Goal: Task Accomplishment & Management: Manage account settings

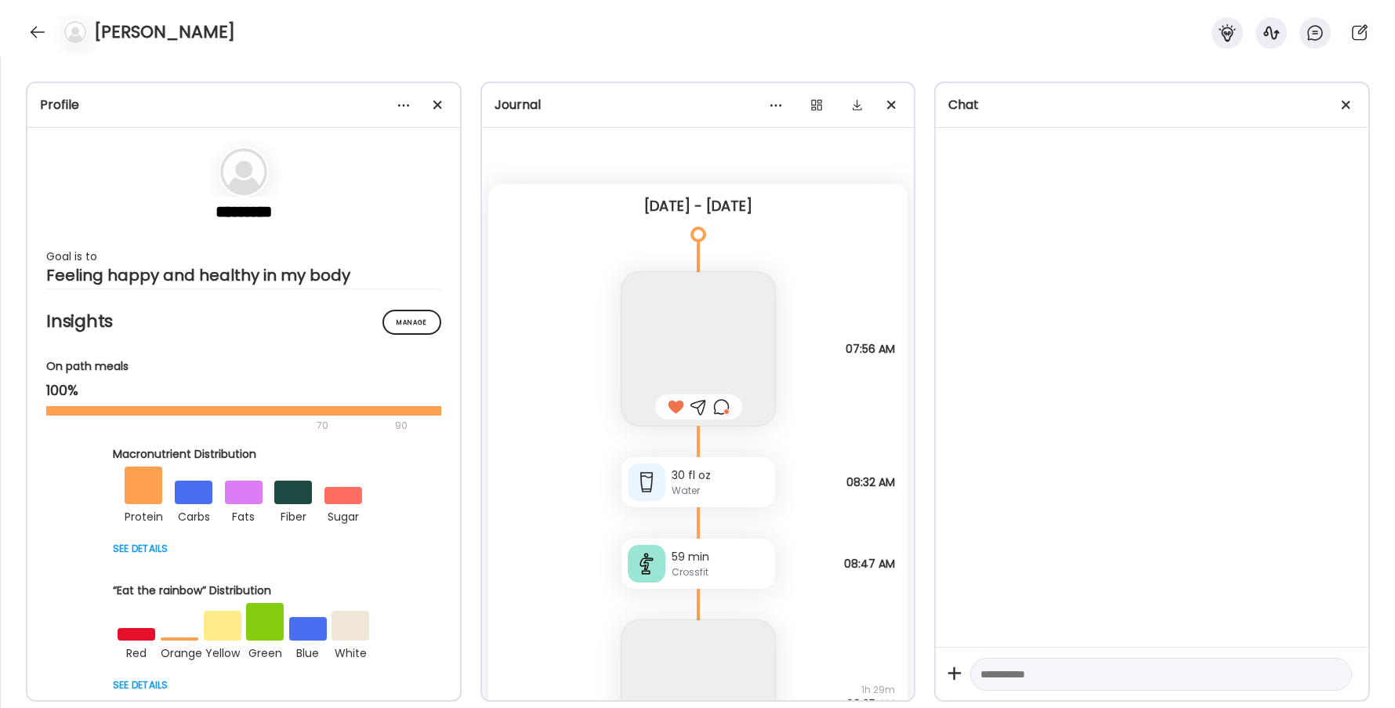
scroll to position [18524, 0]
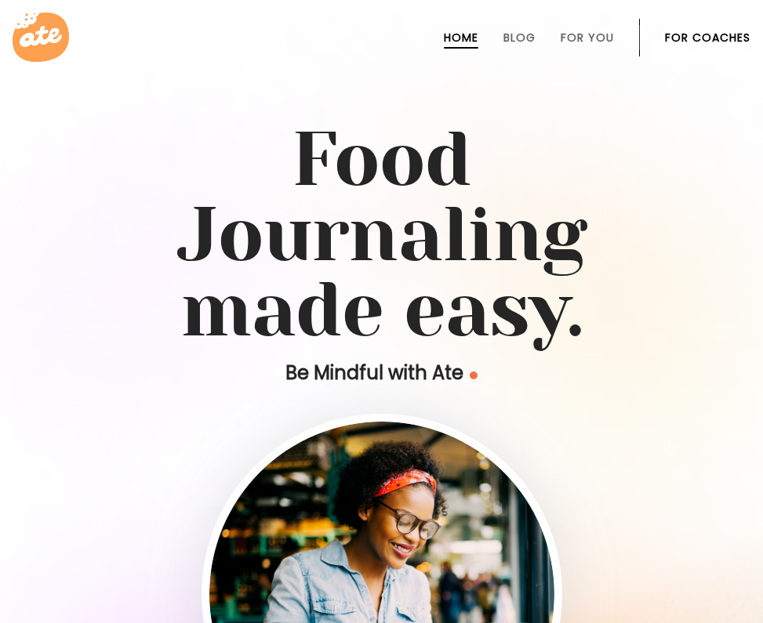
click at [722, 34] on link "For Coaches" at bounding box center [707, 37] width 85 height 13
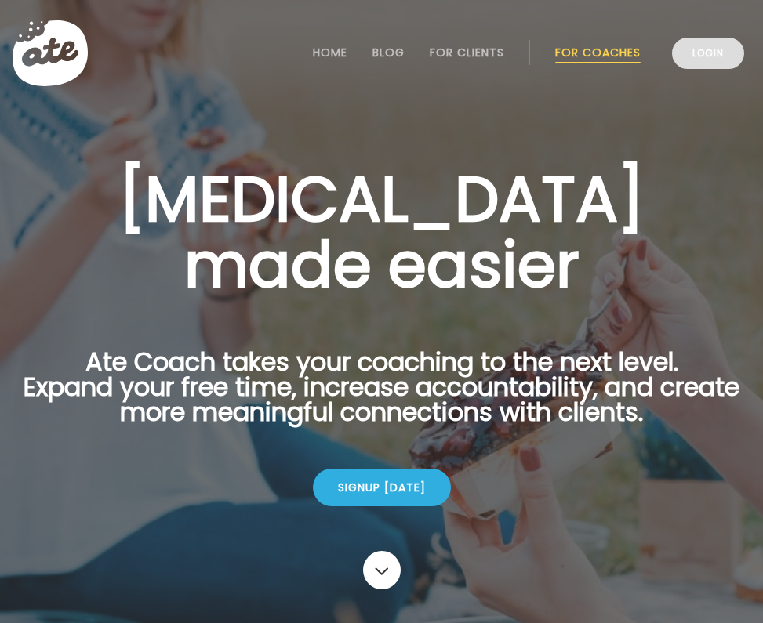
click at [715, 59] on link "Login" at bounding box center [708, 53] width 72 height 31
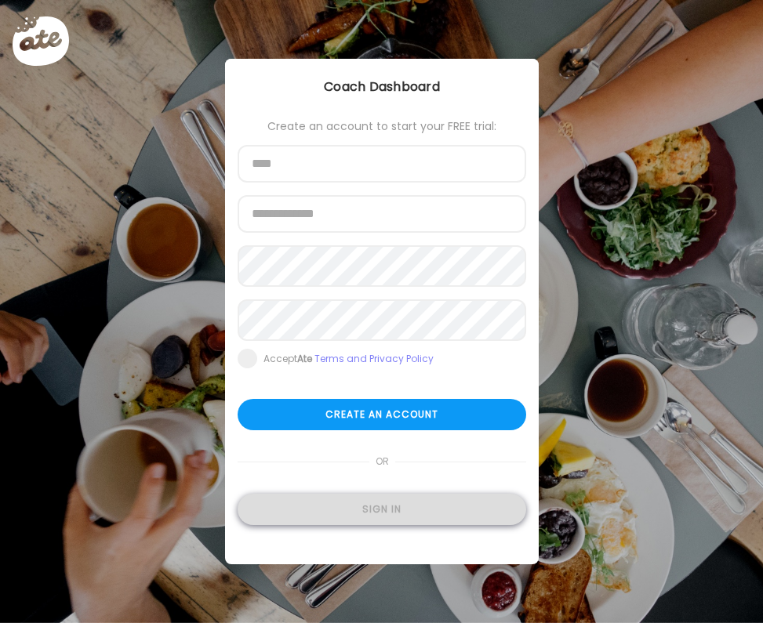
click at [324, 511] on div "Sign in" at bounding box center [382, 509] width 288 height 31
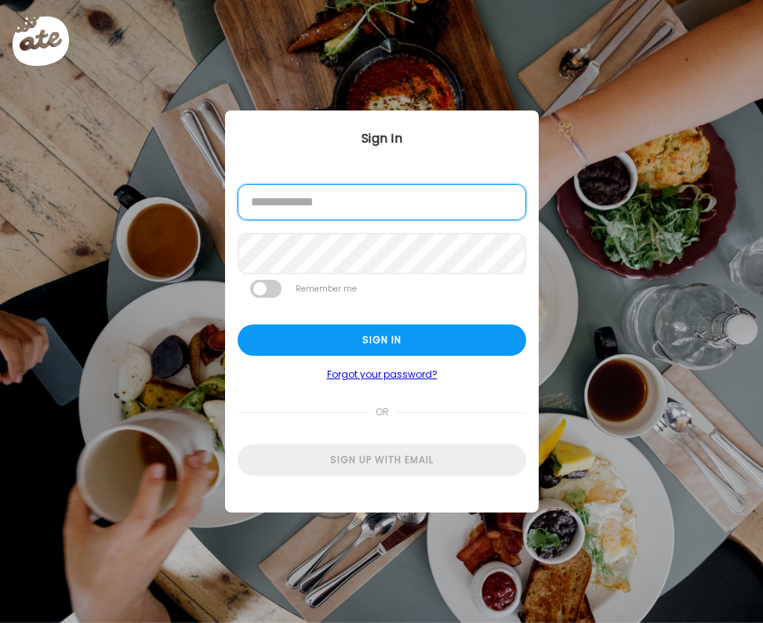
type input "**********"
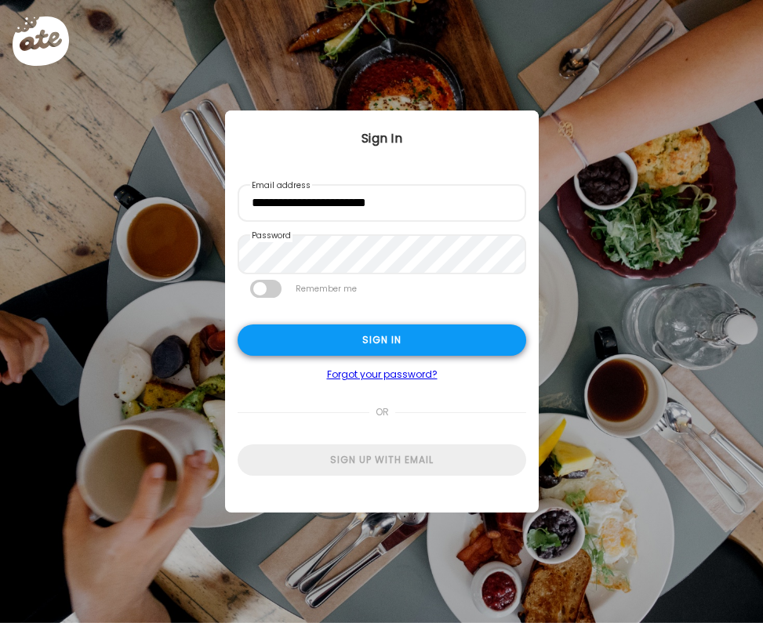
click at [303, 346] on div "Sign in" at bounding box center [382, 340] width 288 height 31
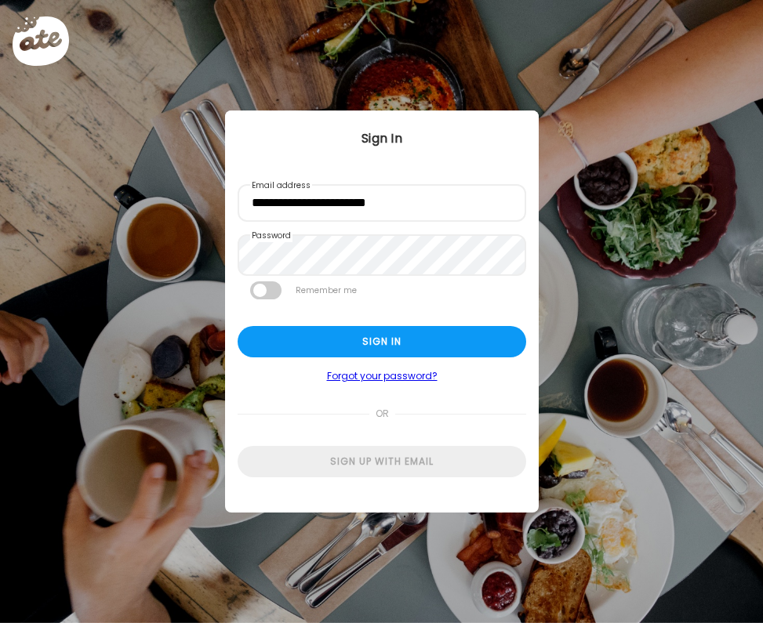
type input "**********"
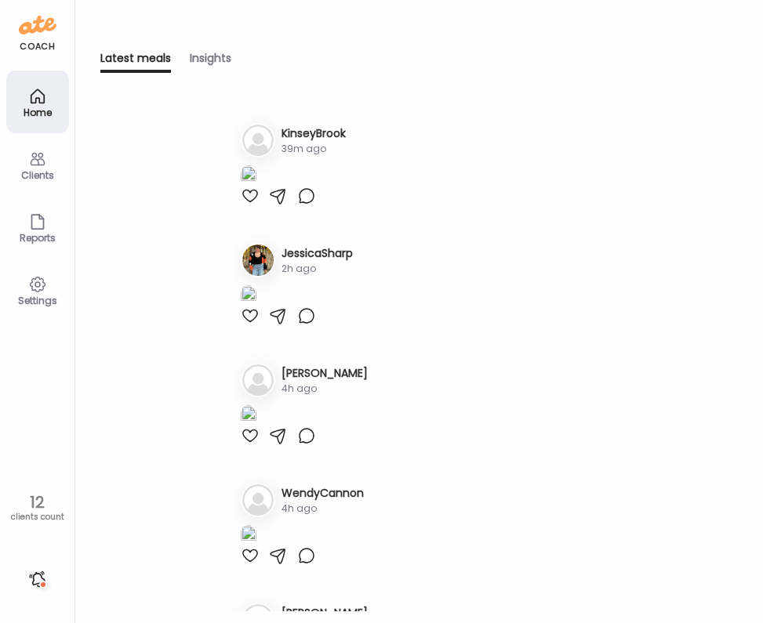
click at [42, 163] on icon at bounding box center [37, 159] width 19 height 19
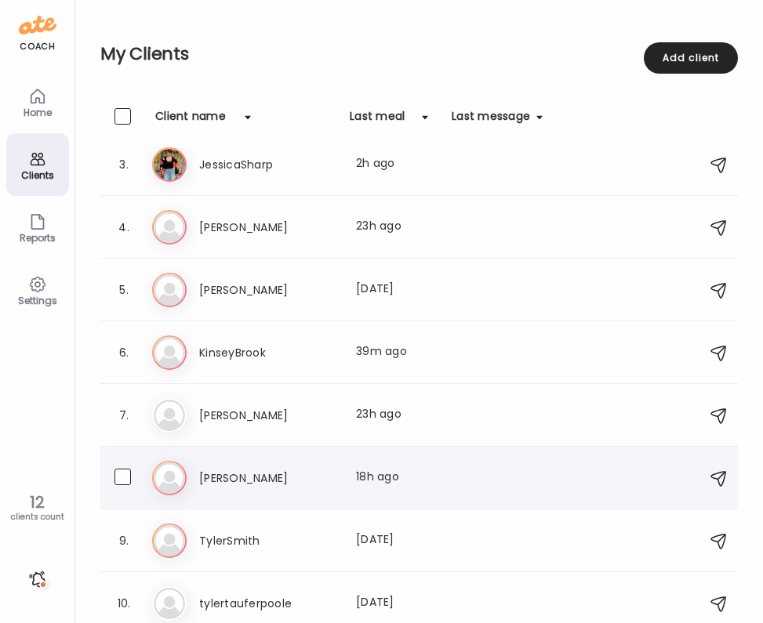
scroll to position [120, 0]
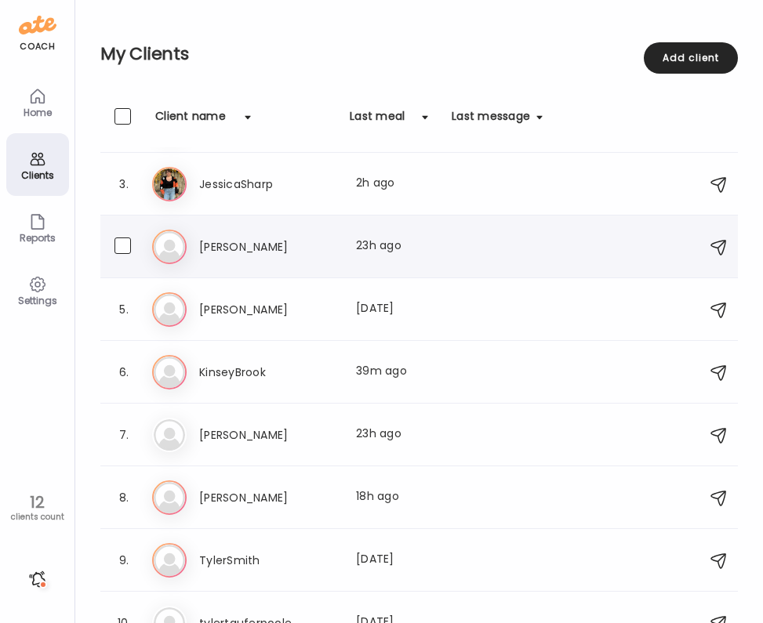
click at [249, 246] on h3 "[PERSON_NAME]" at bounding box center [268, 247] width 138 height 19
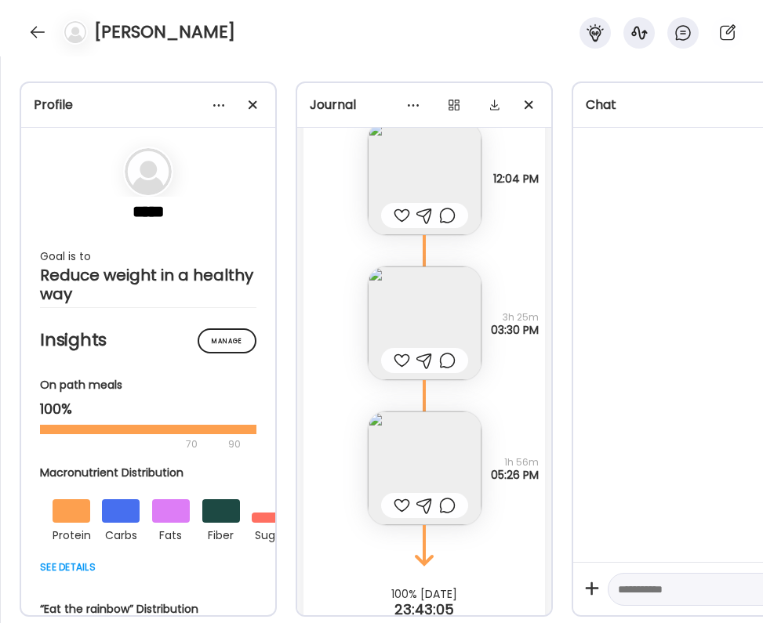
scroll to position [8896, 0]
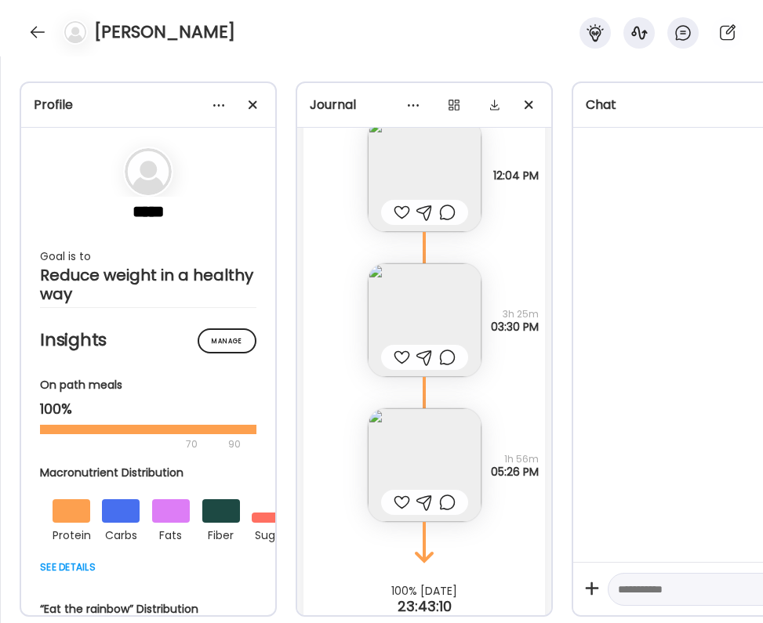
click at [433, 449] on img at bounding box center [425, 465] width 114 height 114
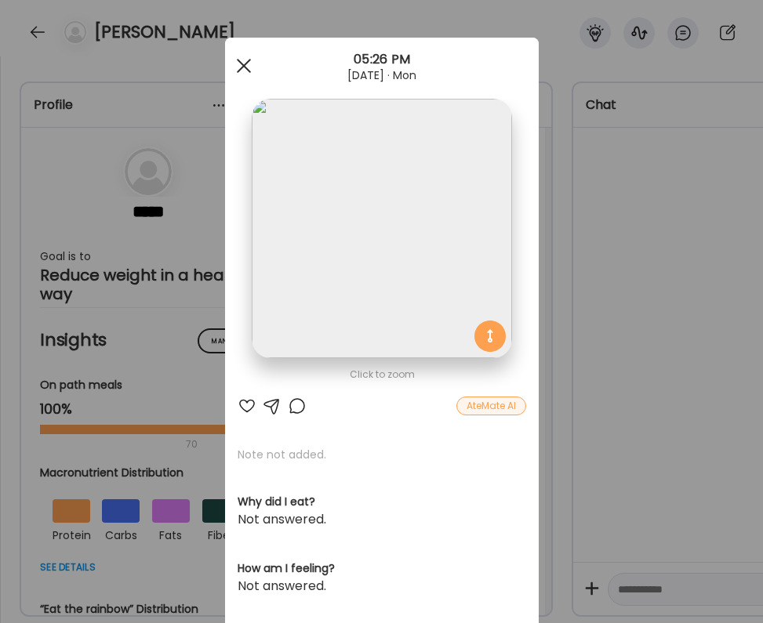
click at [243, 69] on div at bounding box center [243, 65] width 31 height 31
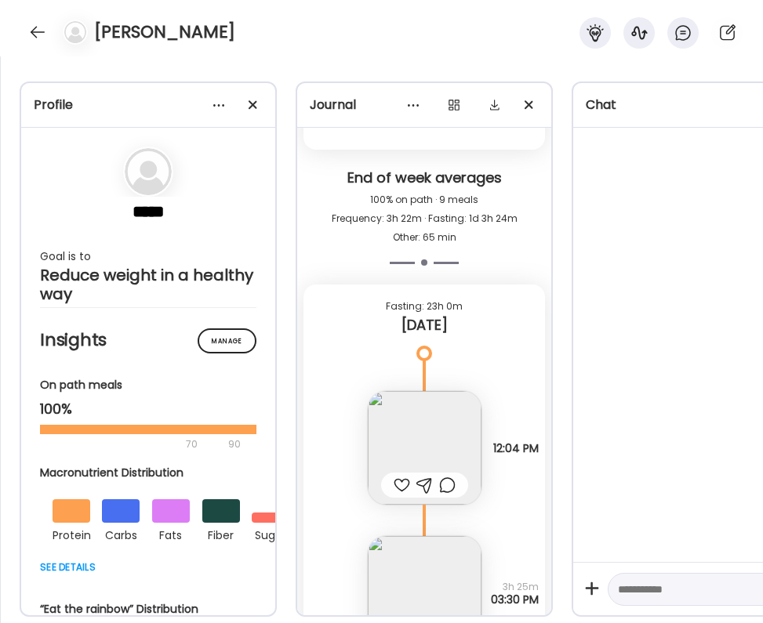
scroll to position [8649, 0]
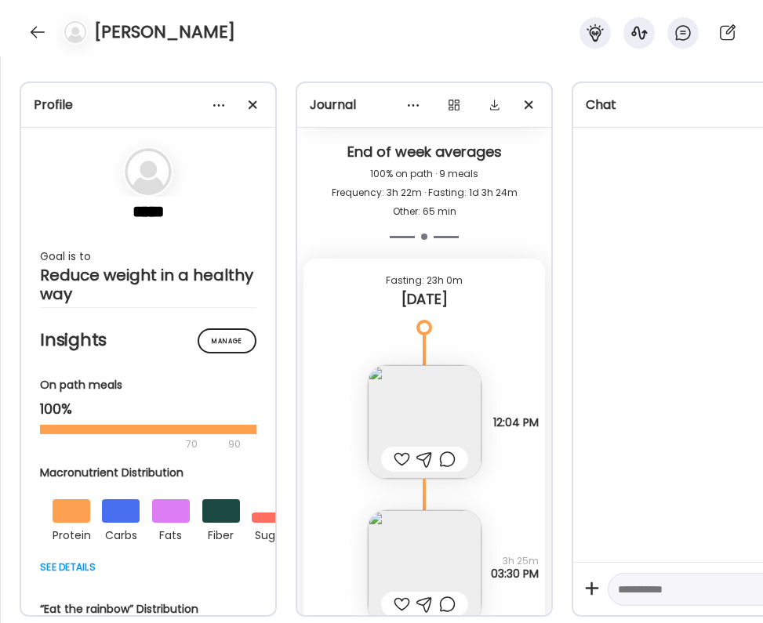
click at [442, 413] on img at bounding box center [425, 422] width 114 height 114
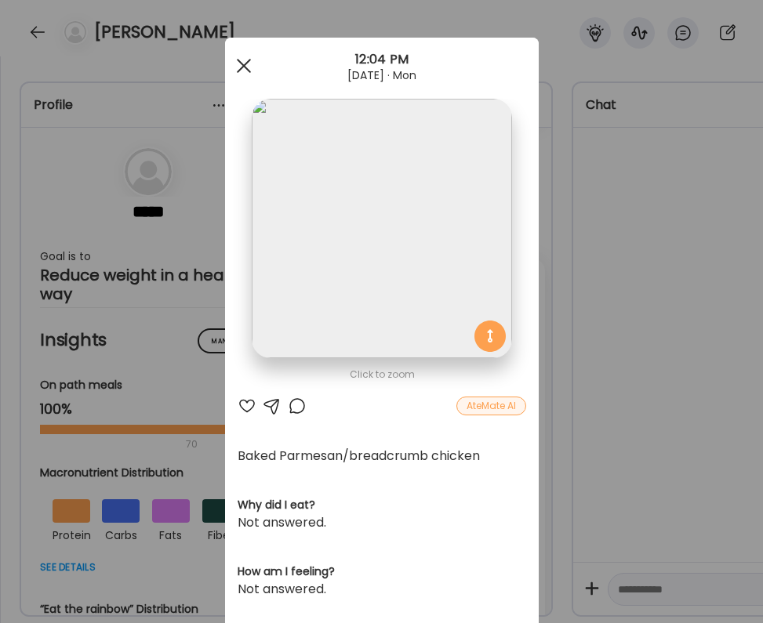
click at [244, 74] on div at bounding box center [243, 65] width 31 height 31
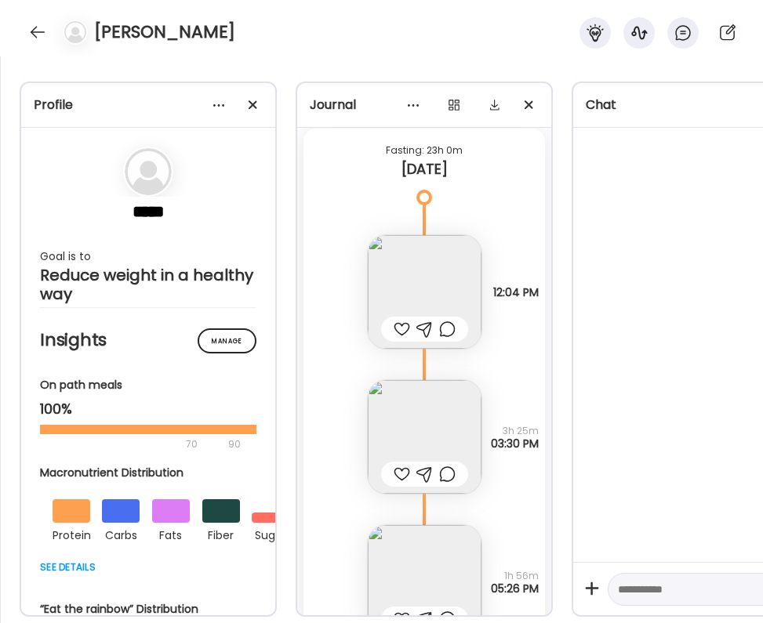
scroll to position [8838, 0]
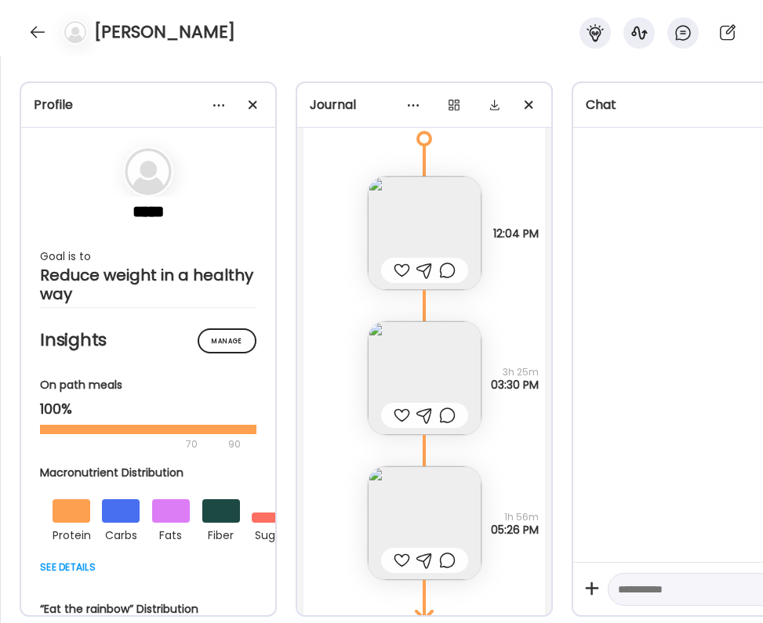
click at [421, 232] on img at bounding box center [425, 233] width 114 height 114
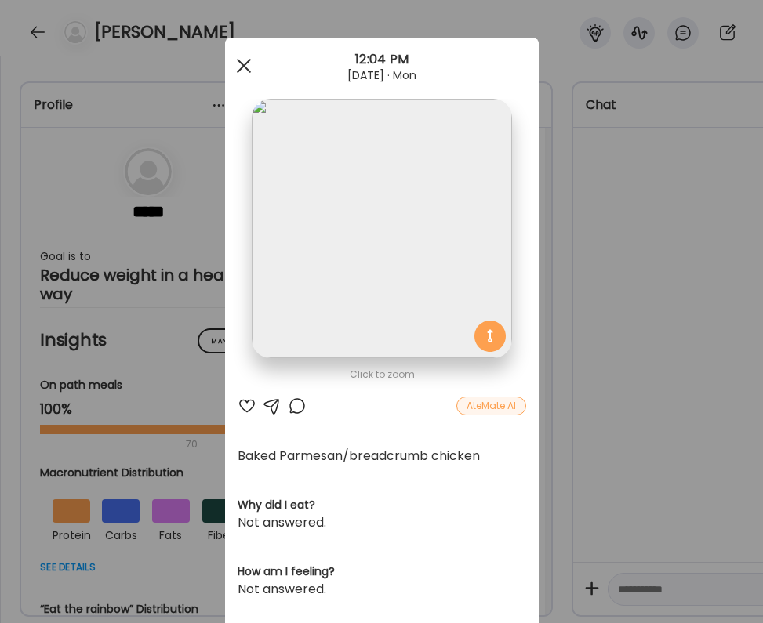
click at [249, 67] on div at bounding box center [243, 65] width 31 height 31
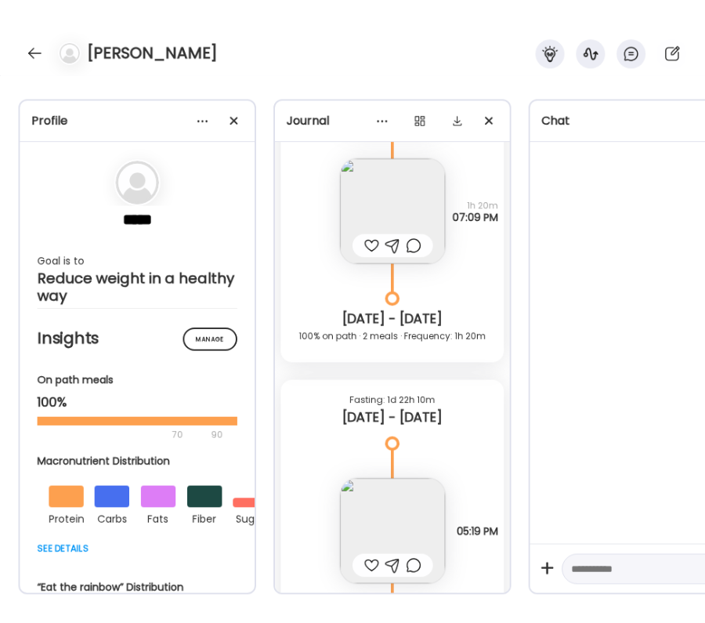
scroll to position [7656, 0]
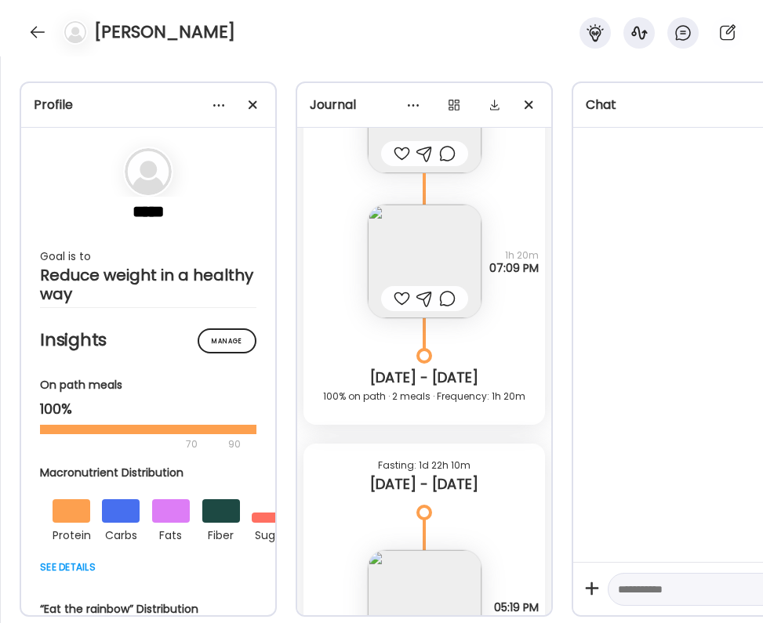
click at [412, 255] on img at bounding box center [425, 262] width 114 height 114
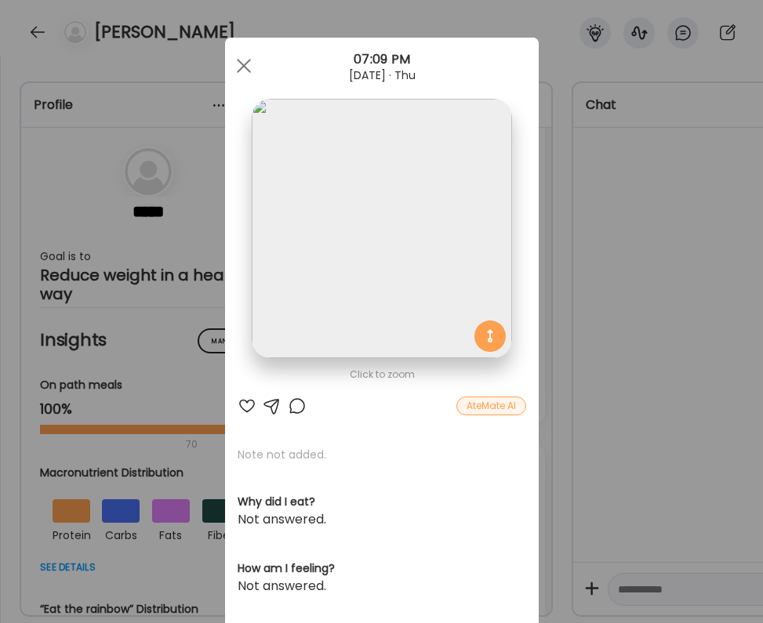
click at [247, 408] on div at bounding box center [247, 406] width 19 height 19
click at [295, 405] on div at bounding box center [297, 406] width 19 height 19
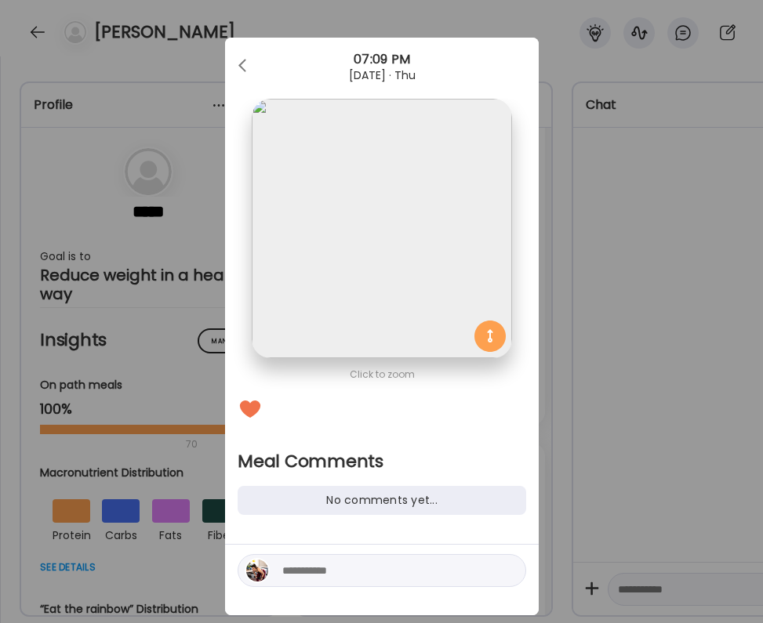
click at [320, 575] on textarea at bounding box center [388, 570] width 212 height 19
click at [236, 65] on div at bounding box center [243, 65] width 31 height 31
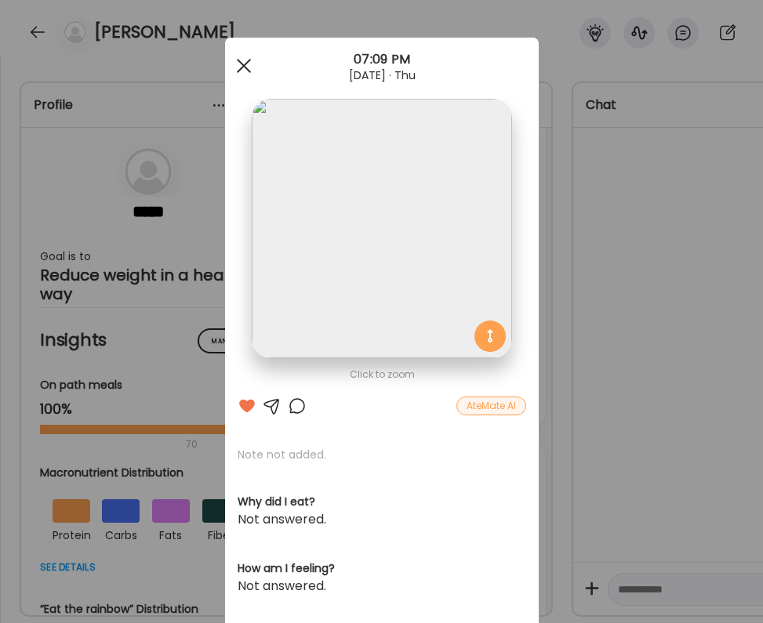
click at [247, 73] on div at bounding box center [243, 65] width 31 height 31
